Goal: Task Accomplishment & Management: Manage account settings

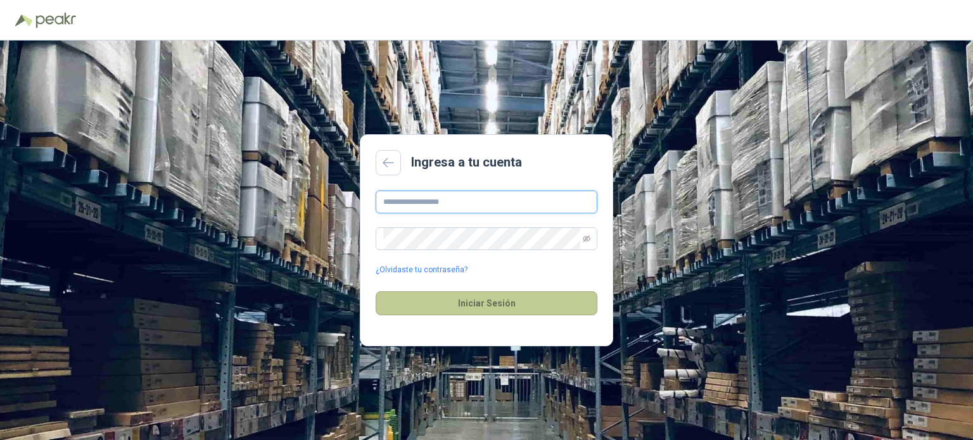
type input "**********"
click at [461, 300] on button "Iniciar Sesión" at bounding box center [487, 303] width 222 height 24
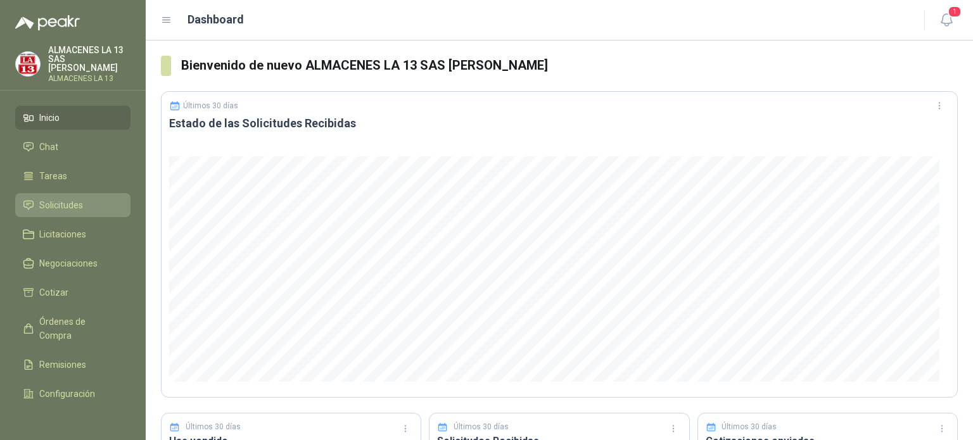
click at [60, 214] on link "Solicitudes" at bounding box center [72, 205] width 115 height 24
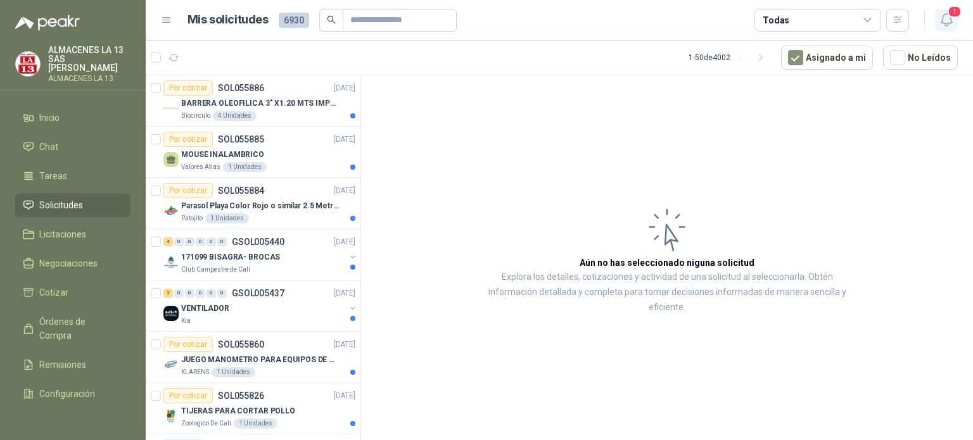
click at [956, 20] on button "1" at bounding box center [946, 20] width 23 height 23
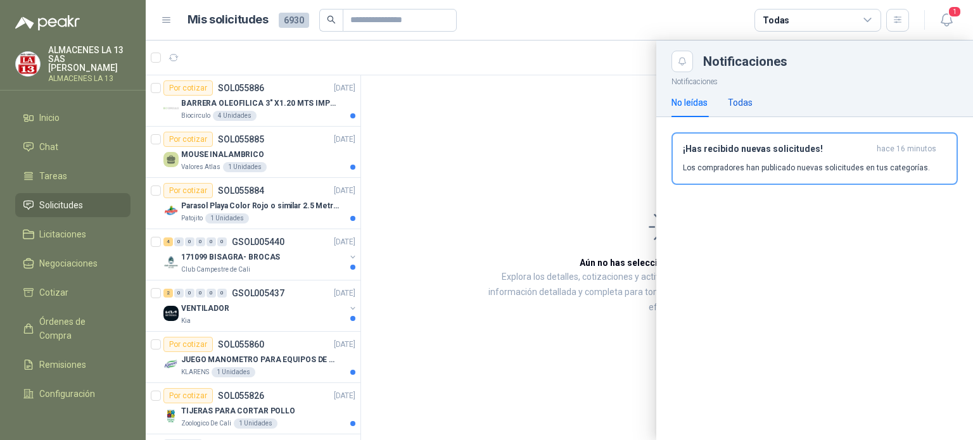
click at [747, 103] on div "Todas" at bounding box center [740, 103] width 25 height 14
click at [693, 101] on div "No leídas" at bounding box center [689, 103] width 36 height 14
click at [744, 149] on h3 "¡Has recibido nuevas solicitudes!" at bounding box center [777, 149] width 189 height 11
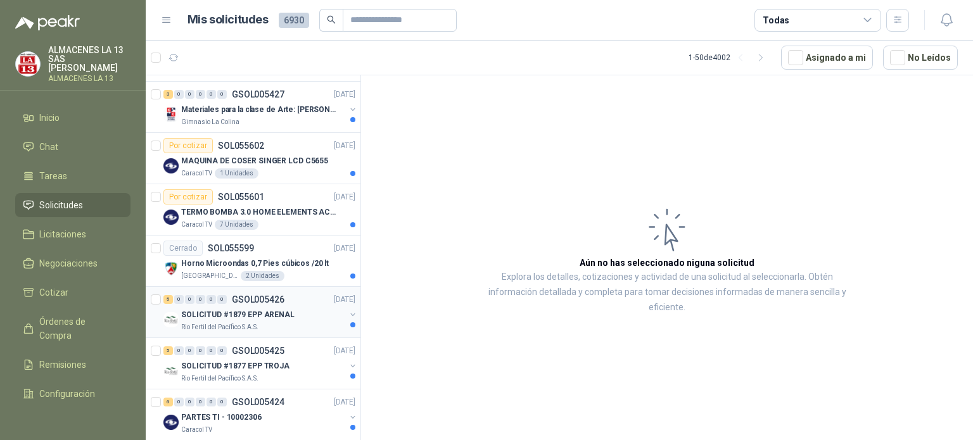
scroll to position [570, 0]
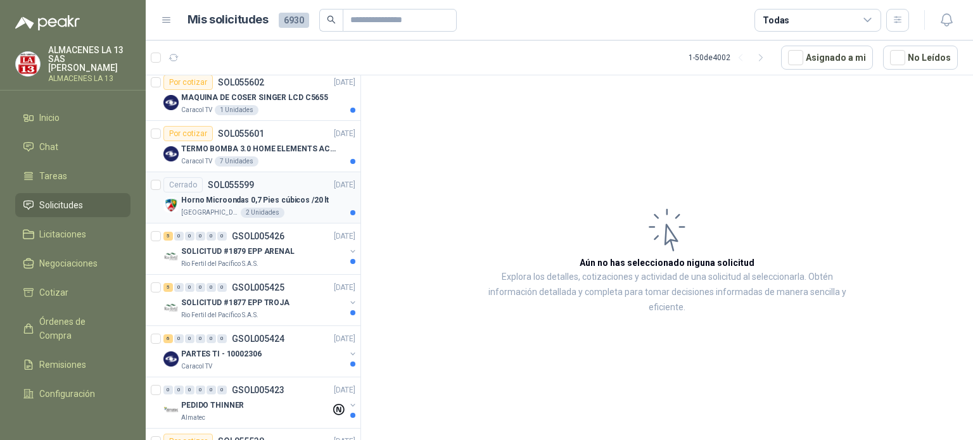
click at [291, 198] on p "Horno Microondas 0,7 Pies cúbicos /20 lt" at bounding box center [255, 200] width 148 height 12
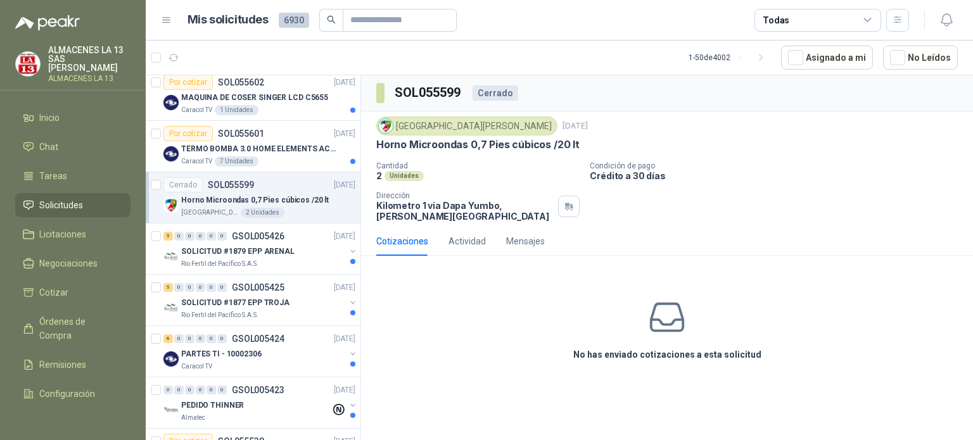
click at [487, 189] on div "Cantidad 2 Unidades Condición de pago Crédito a 30 días Dirección Kilometro 1 v…" at bounding box center [666, 192] width 581 height 60
click at [492, 84] on div "SOL055599 Cerrado" at bounding box center [447, 93] width 142 height 20
click at [492, 88] on div "Cerrado" at bounding box center [496, 93] width 46 height 15
click at [422, 89] on h3 "SOL055599" at bounding box center [429, 93] width 68 height 20
click at [220, 253] on p "SOLICITUD #1879 EPP ARENAL" at bounding box center [237, 252] width 113 height 12
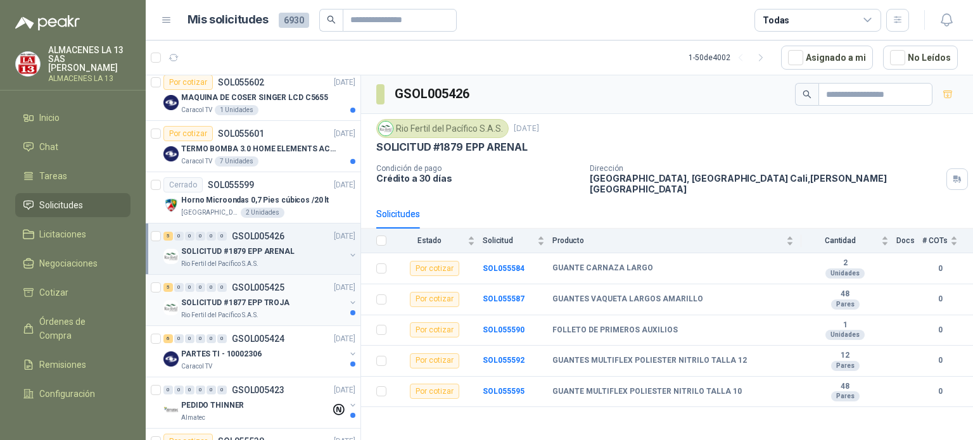
click at [251, 305] on p "SOLICITUD #1877 EPP TROJA" at bounding box center [235, 303] width 108 height 12
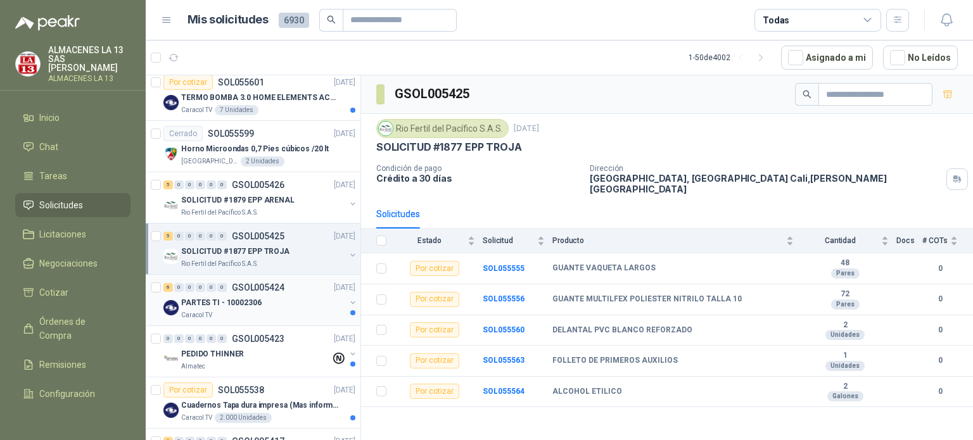
scroll to position [760, 0]
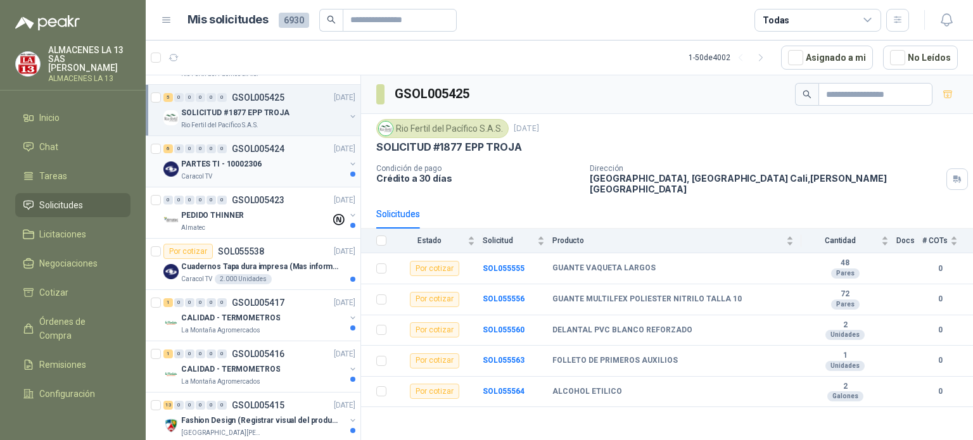
click at [294, 159] on div "PARTES TI - 10002306" at bounding box center [263, 163] width 164 height 15
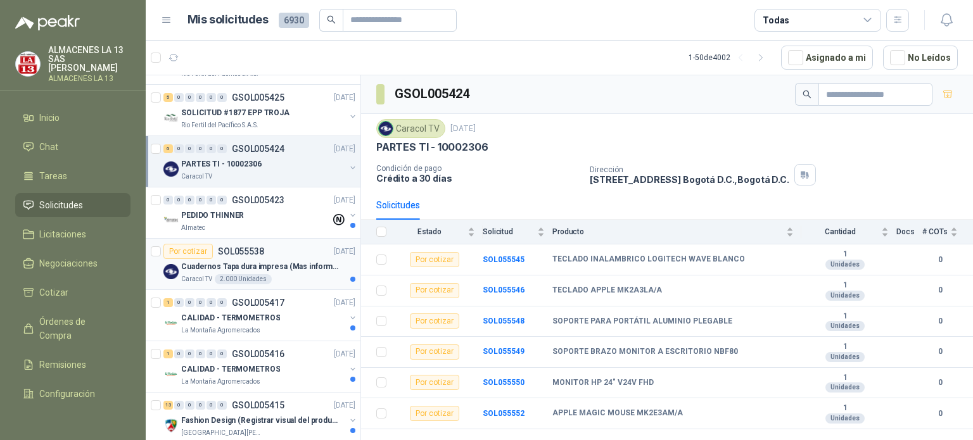
click at [236, 251] on p "SOL055538" at bounding box center [241, 251] width 46 height 9
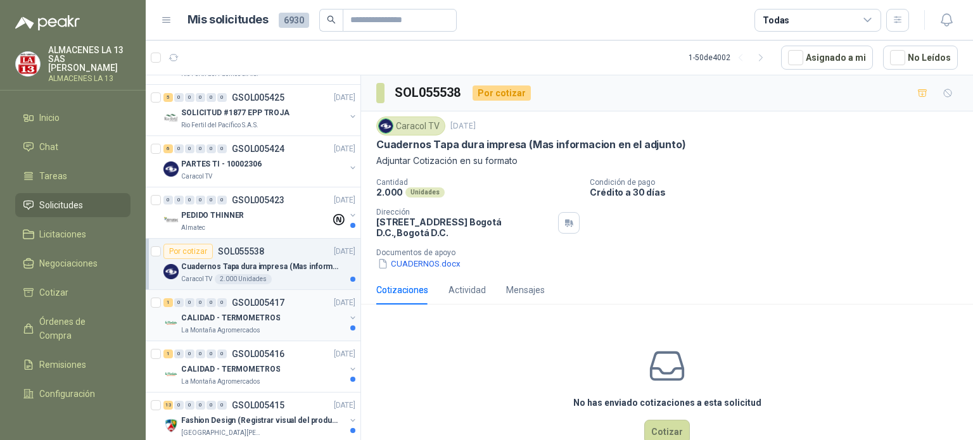
click at [223, 312] on p "CALIDAD - TERMOMETROS" at bounding box center [230, 318] width 99 height 12
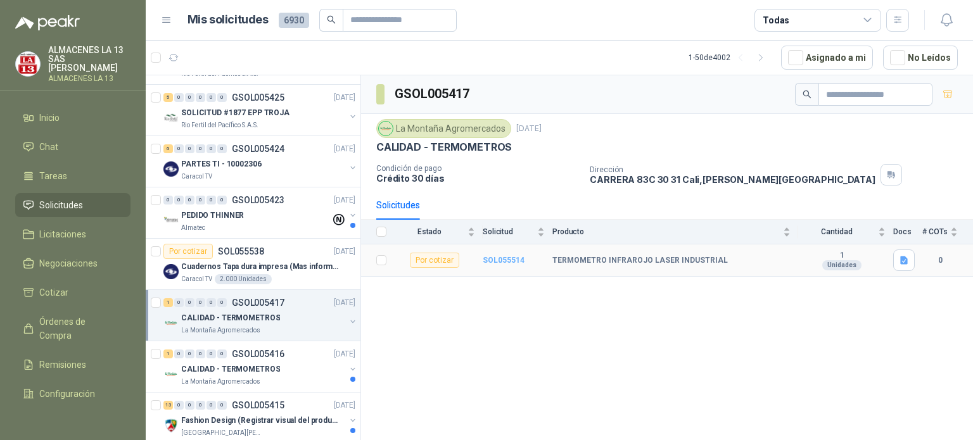
click at [506, 262] on b "SOL055514" at bounding box center [504, 260] width 42 height 9
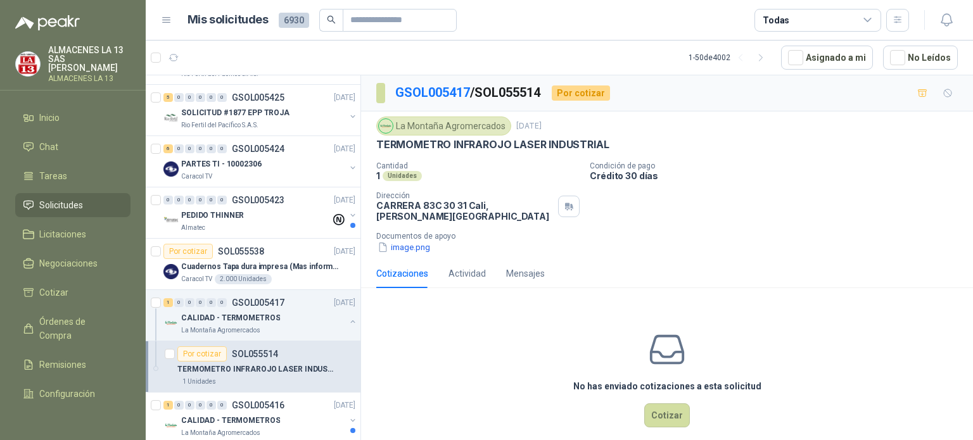
click at [593, 93] on div "Por cotizar" at bounding box center [581, 93] width 58 height 15
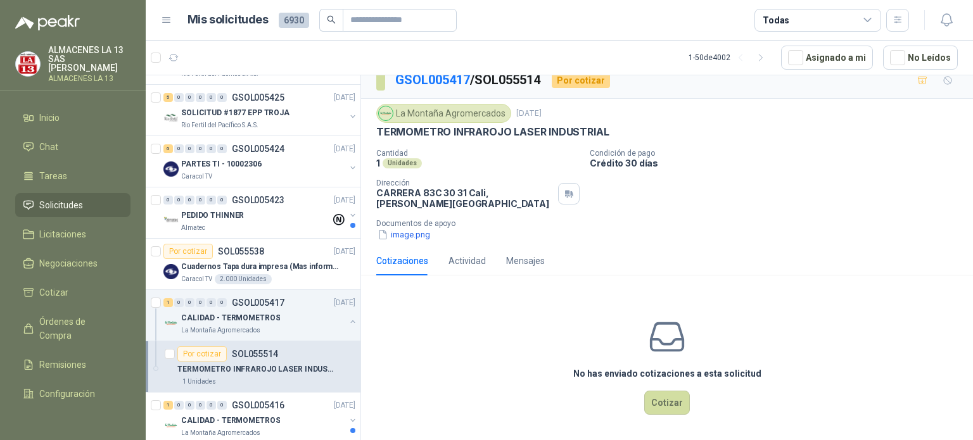
scroll to position [15, 0]
